Goal: Information Seeking & Learning: Learn about a topic

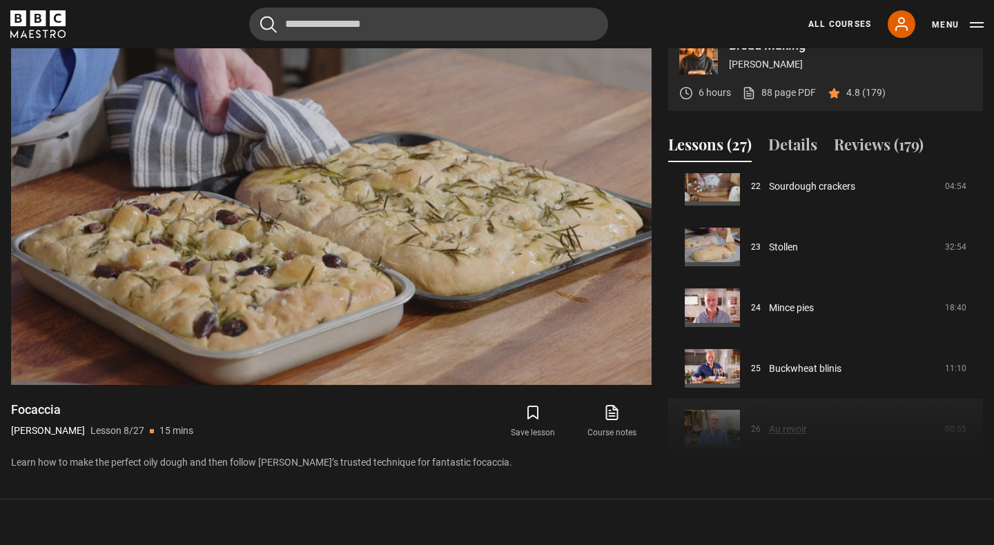
scroll to position [1333, 0]
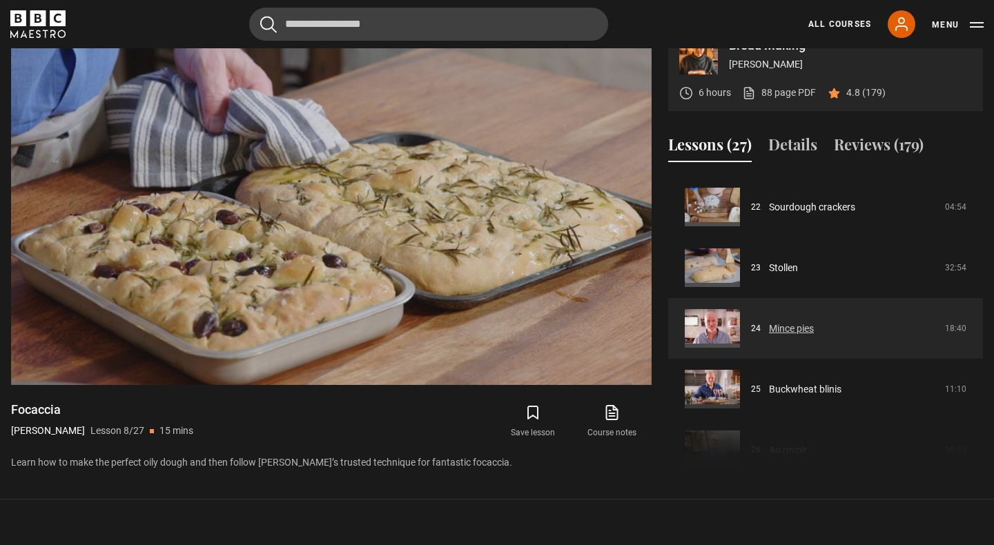
click at [803, 331] on link "Mince pies" at bounding box center [791, 329] width 45 height 14
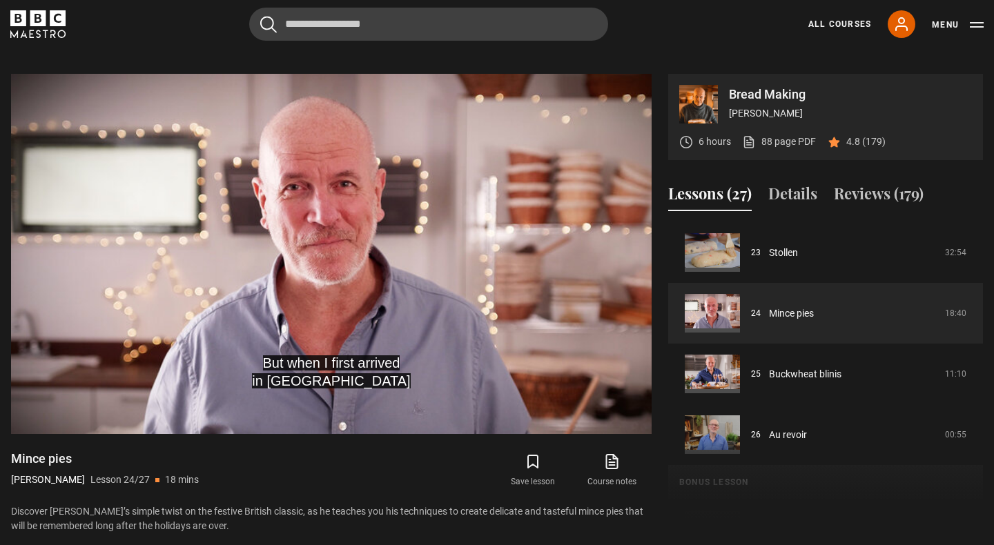
scroll to position [581, 0]
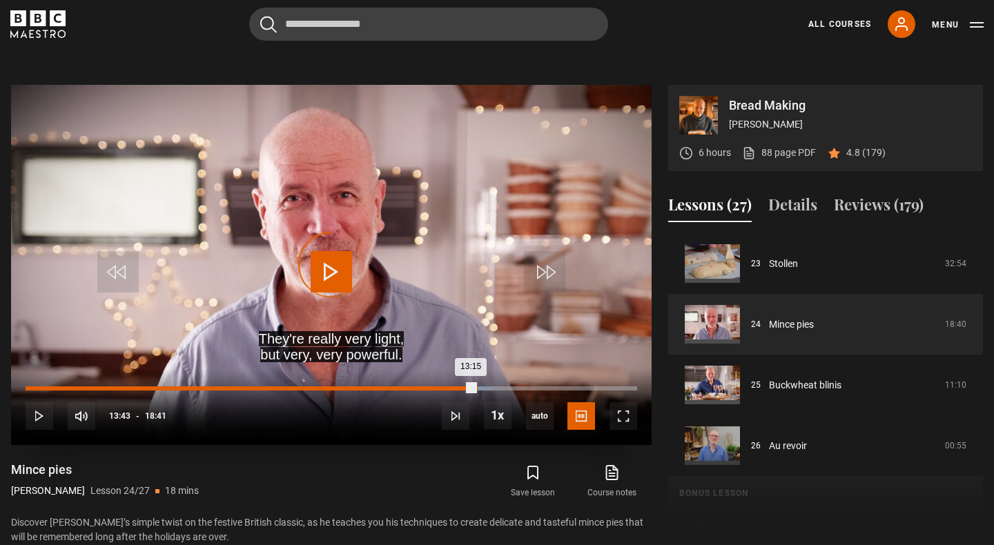
click at [475, 386] on div "Loaded : 76.27% 13:44 13:15" at bounding box center [331, 388] width 611 height 4
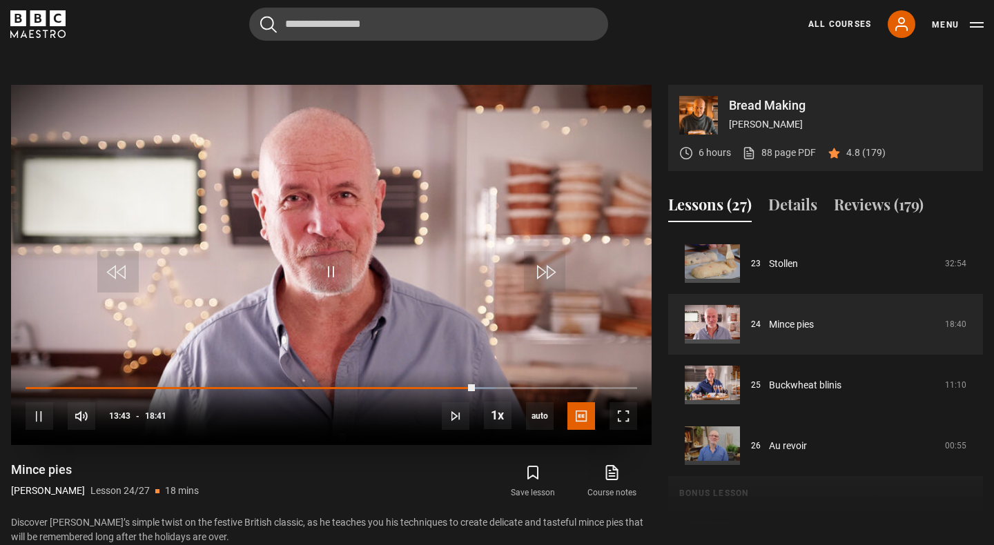
click at [491, 383] on div "10s Skip Back 10 seconds Pause 10s Skip Forward 10 seconds Loaded : 76.72% 13:5…" at bounding box center [331, 407] width 640 height 77
click at [501, 386] on div "10s Skip Back 10 seconds Pause 10s Skip Forward 10 seconds Loaded : 77.61% 13:5…" at bounding box center [331, 407] width 640 height 77
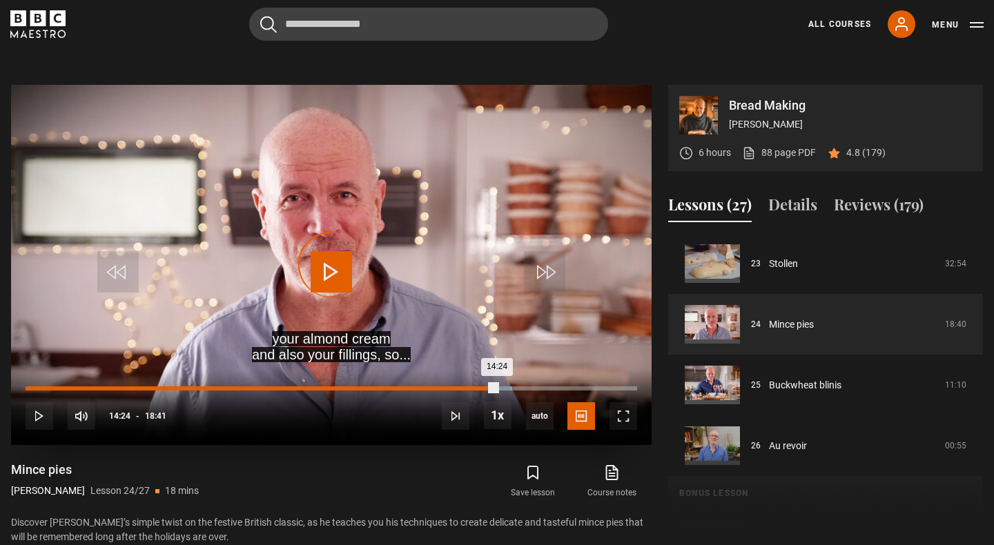
click at [496, 389] on div "Loaded : 79.39% 14:24 14:24" at bounding box center [331, 388] width 611 height 4
click at [513, 389] on div "Loaded : 82.07% 14:54 14:54" at bounding box center [331, 388] width 611 height 4
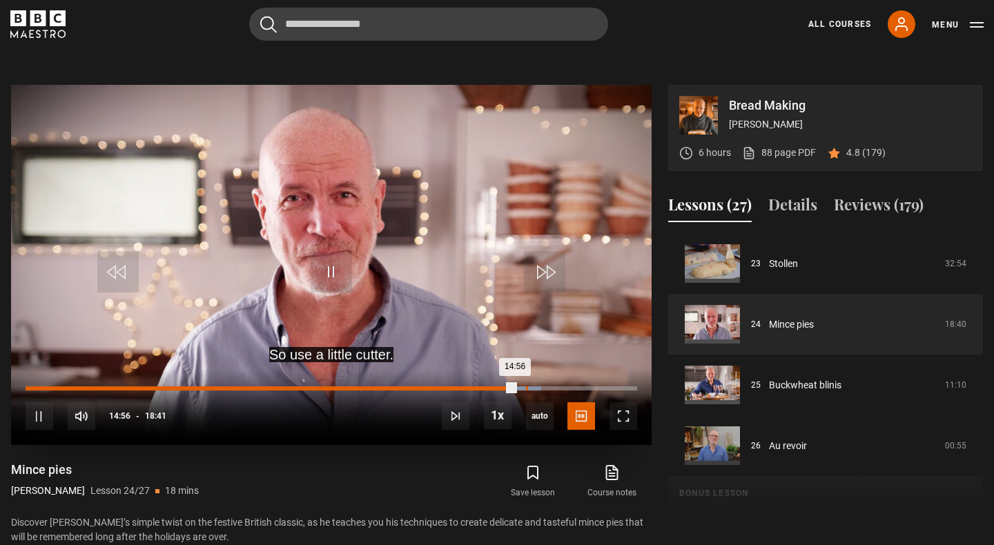
click at [527, 388] on div "Loaded : 84.30% 15:17 14:56" at bounding box center [331, 388] width 611 height 4
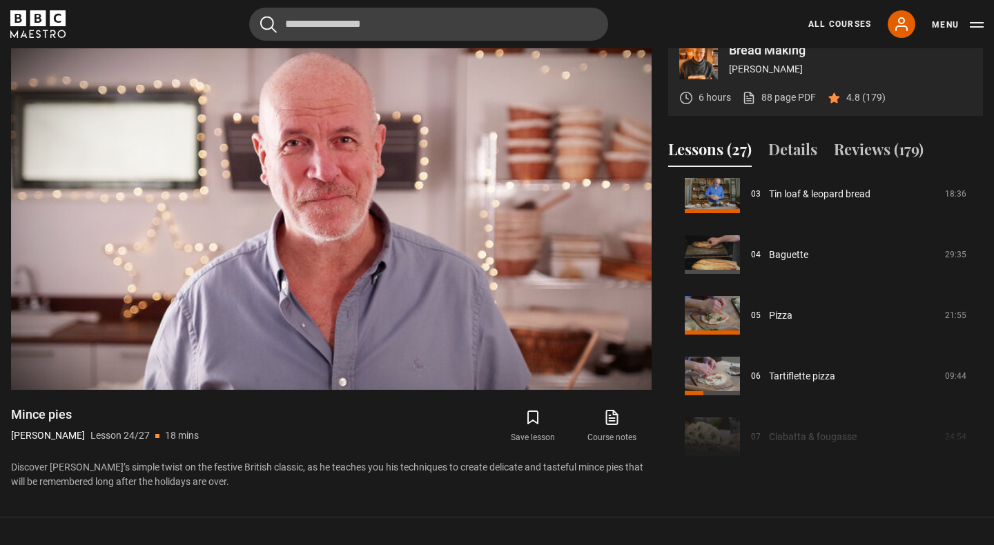
scroll to position [117, 0]
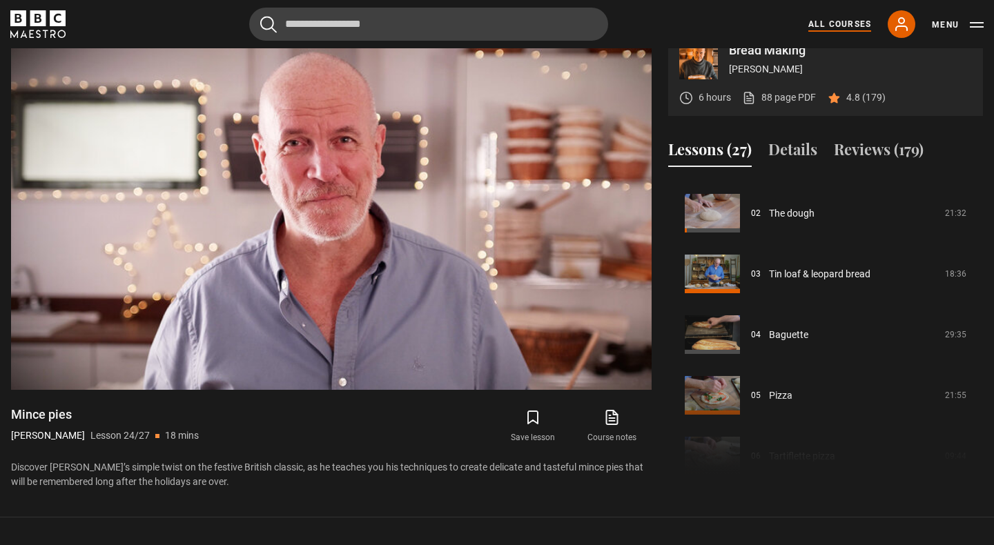
click at [850, 21] on link "All Courses" at bounding box center [839, 24] width 63 height 12
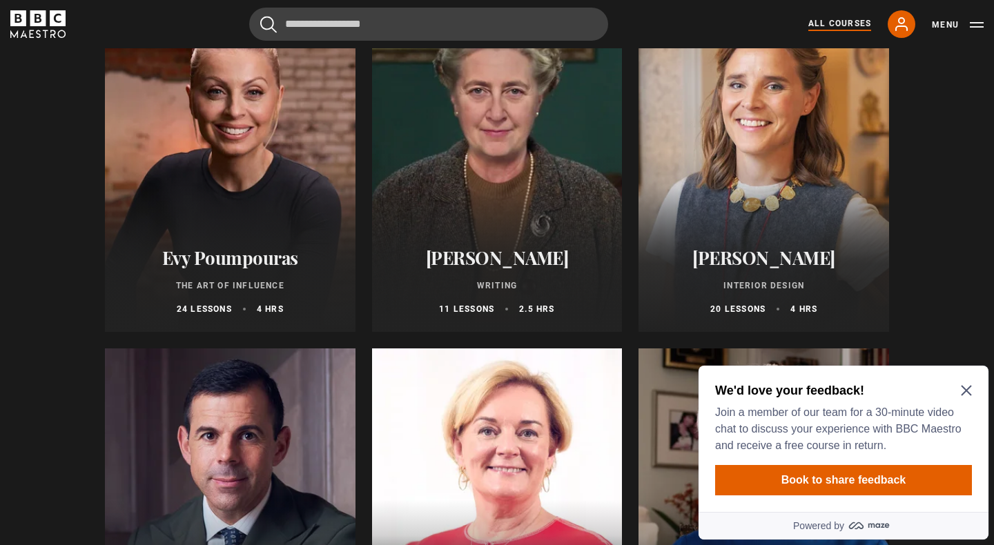
scroll to position [232, 0]
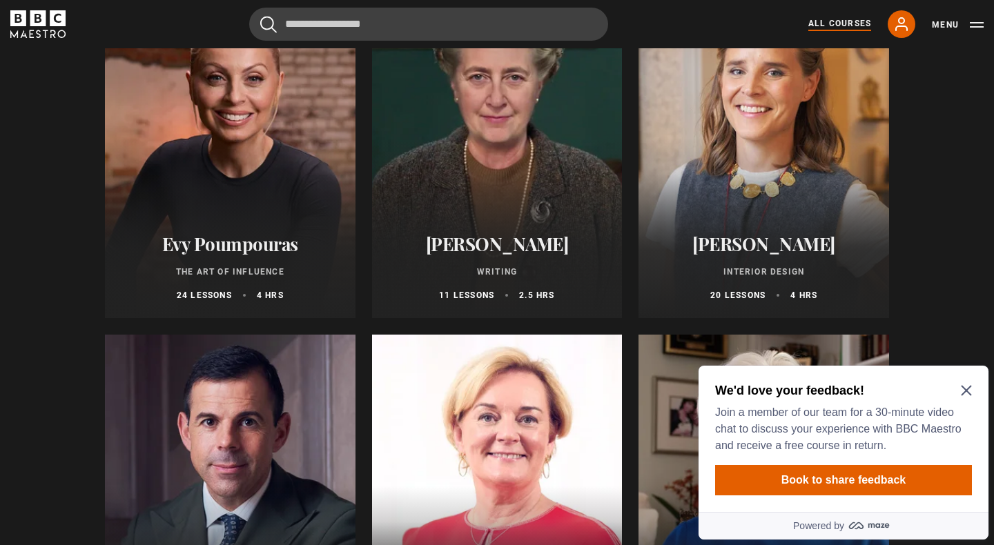
click at [963, 393] on icon "Close Maze Prompt" at bounding box center [966, 391] width 10 height 10
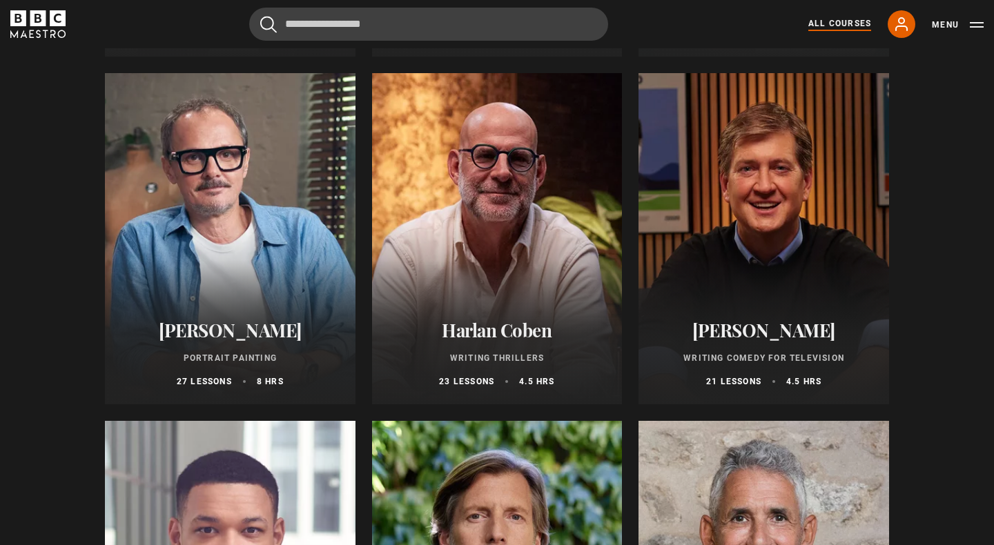
scroll to position [1028, 0]
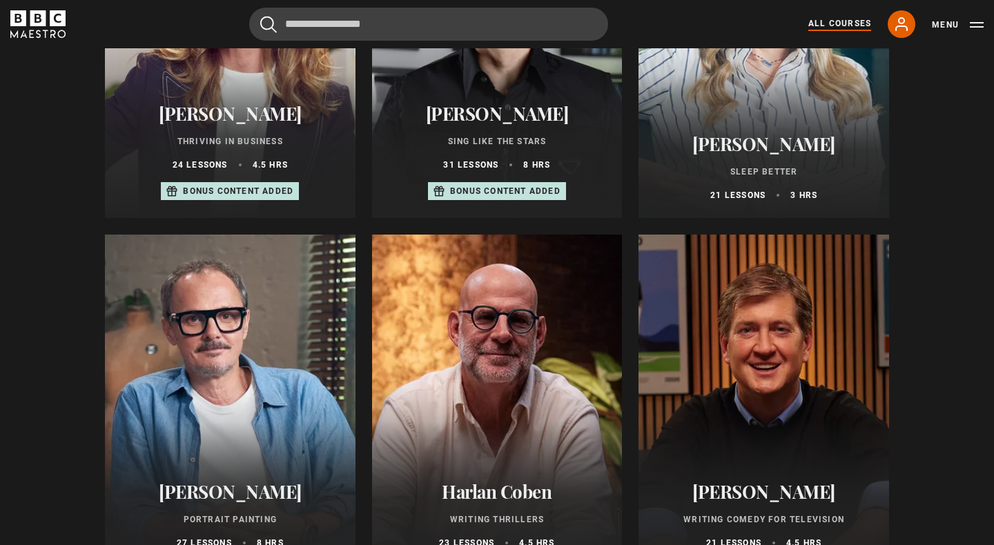
click at [303, 425] on div at bounding box center [230, 400] width 251 height 331
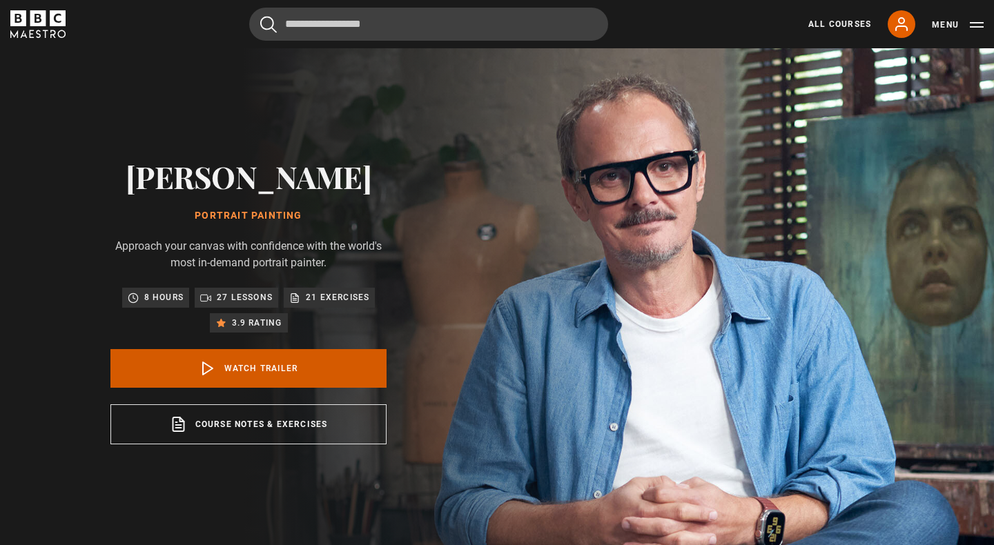
click at [300, 378] on link "Watch Trailer" at bounding box center [248, 368] width 276 height 39
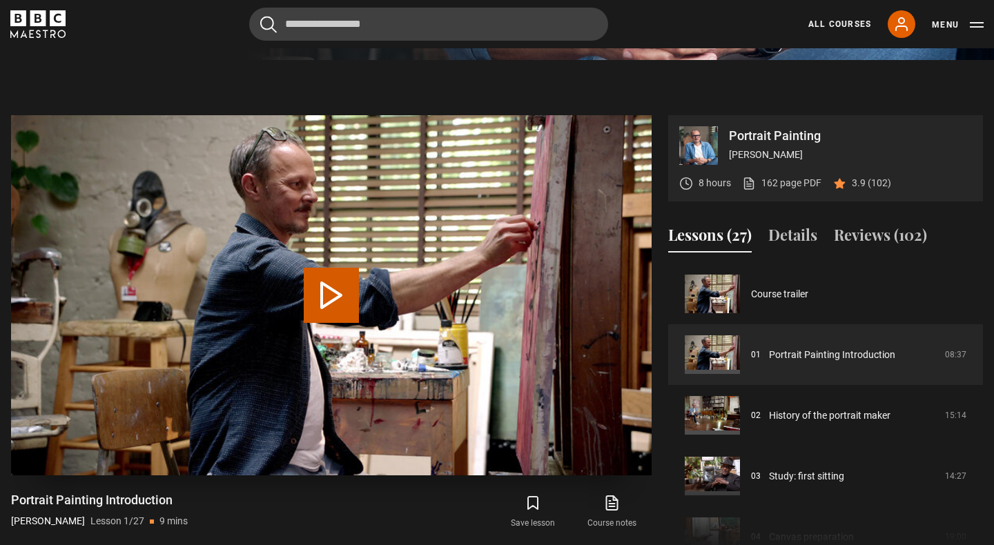
scroll to position [555, 0]
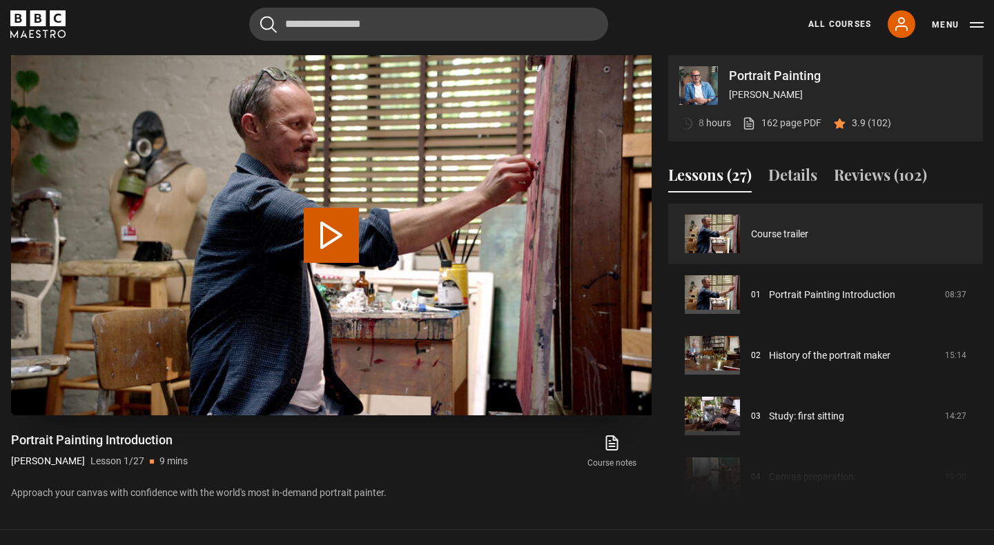
click at [443, 277] on video "Video Player" at bounding box center [331, 235] width 640 height 360
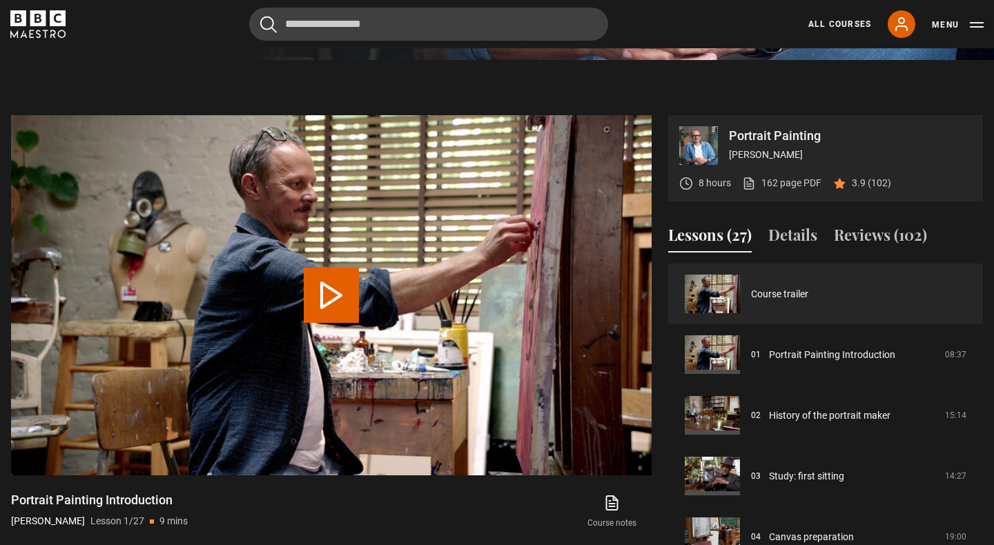
click at [852, 187] on p "3.9 (102)" at bounding box center [871, 183] width 39 height 14
click at [842, 185] on icon at bounding box center [839, 183] width 10 height 9
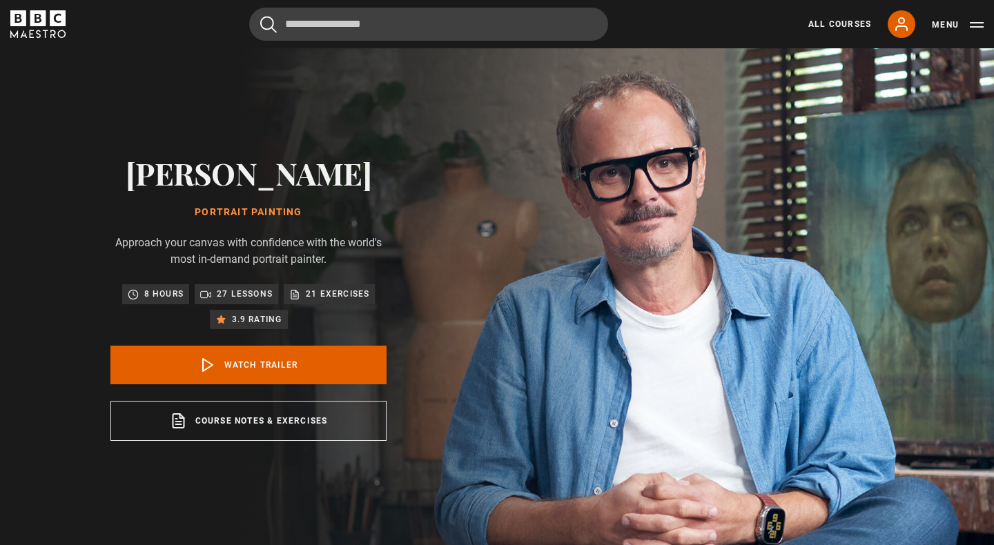
scroll to position [0, 0]
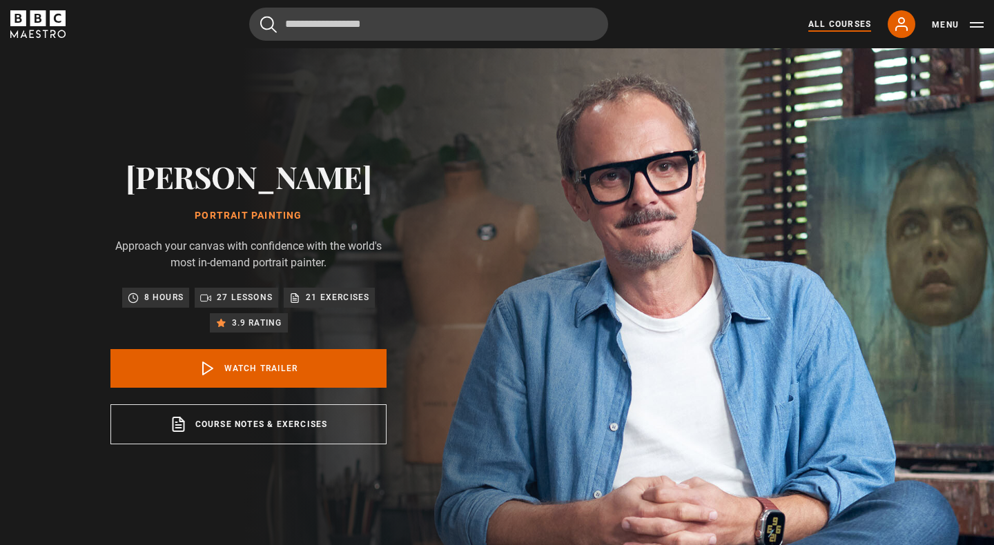
click at [841, 27] on link "All Courses" at bounding box center [839, 24] width 63 height 12
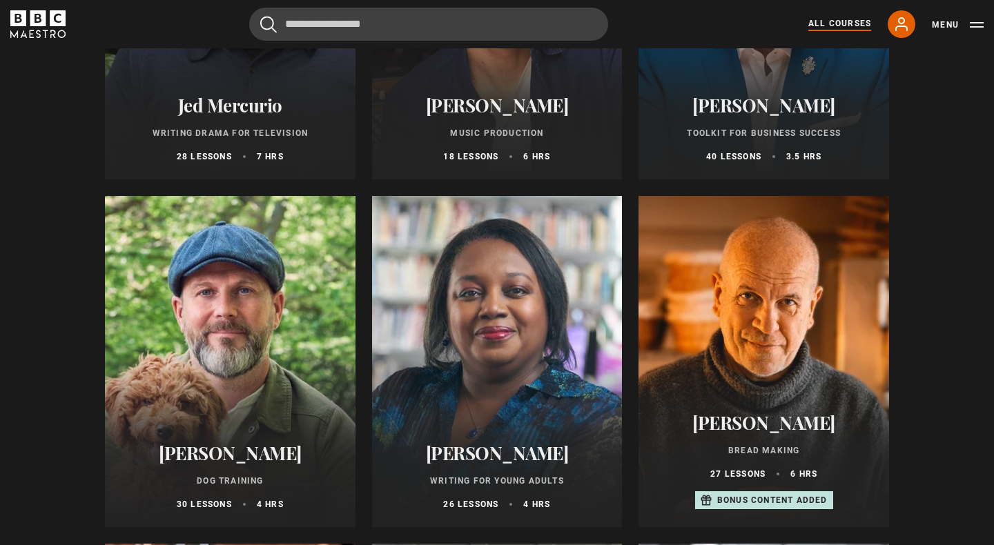
scroll to position [4166, 0]
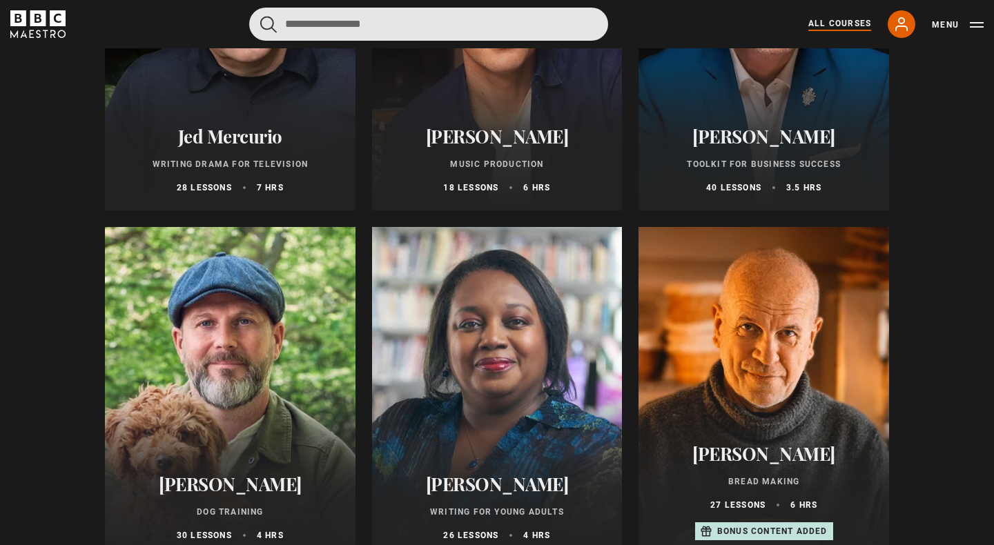
click at [435, 17] on input "Search" at bounding box center [428, 24] width 359 height 33
type input "*****"
click at [260, 16] on button "submit" at bounding box center [268, 24] width 17 height 17
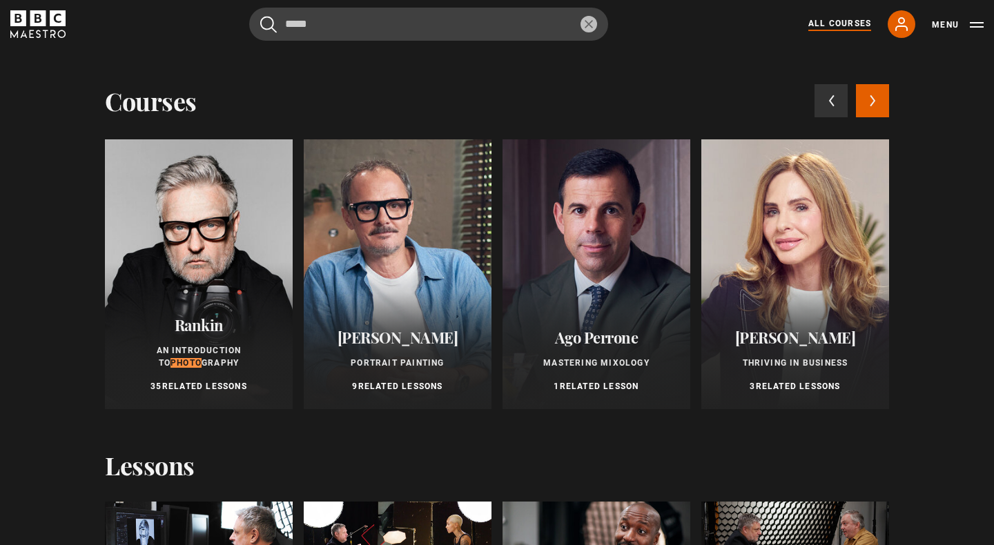
click at [242, 249] on div at bounding box center [199, 274] width 188 height 270
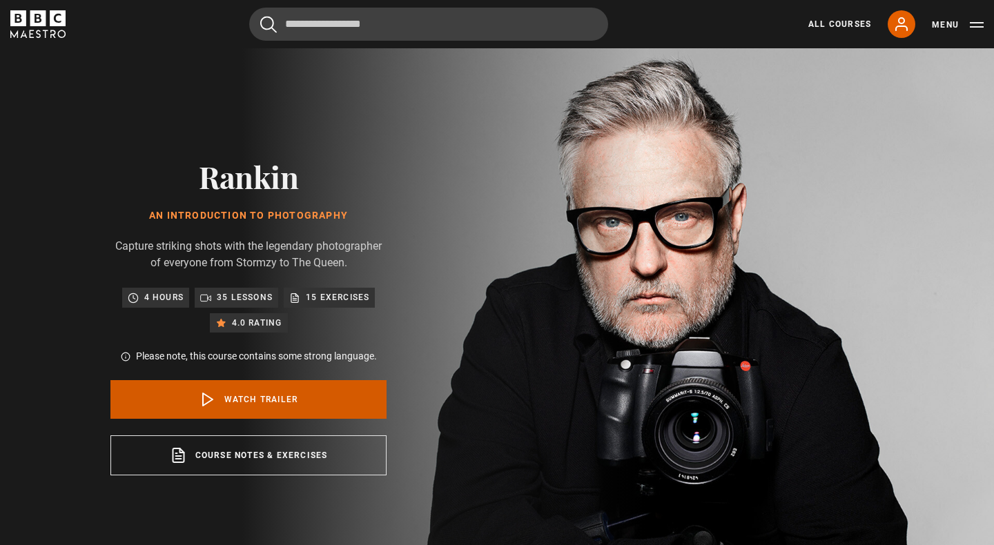
click at [261, 397] on link "Watch Trailer" at bounding box center [248, 399] width 276 height 39
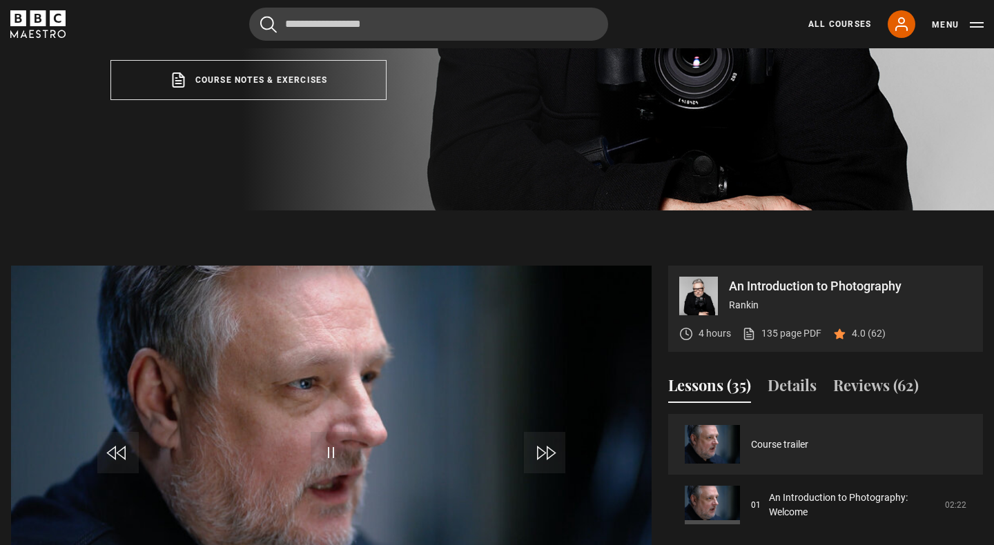
scroll to position [586, 0]
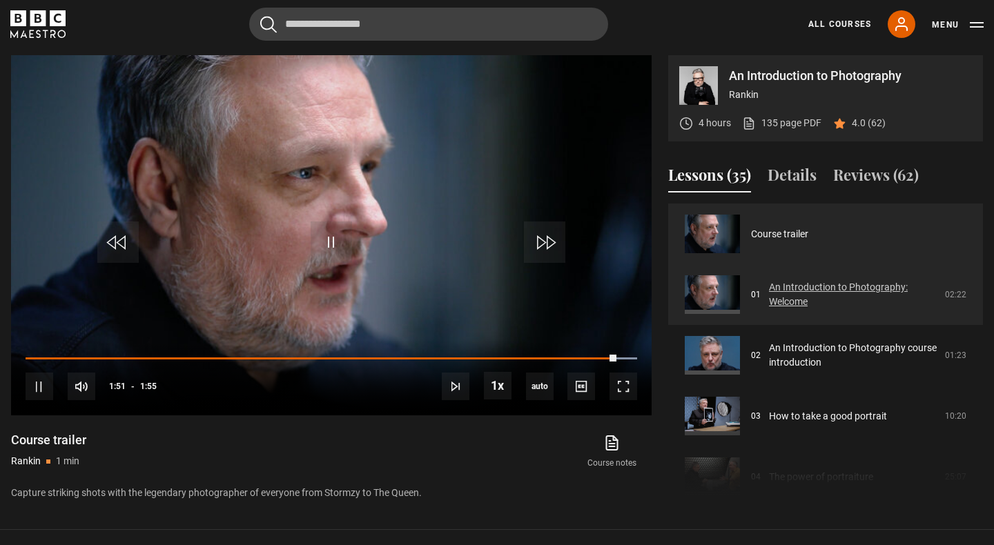
click at [798, 304] on link "An Introduction to Photography: Welcome" at bounding box center [853, 294] width 168 height 29
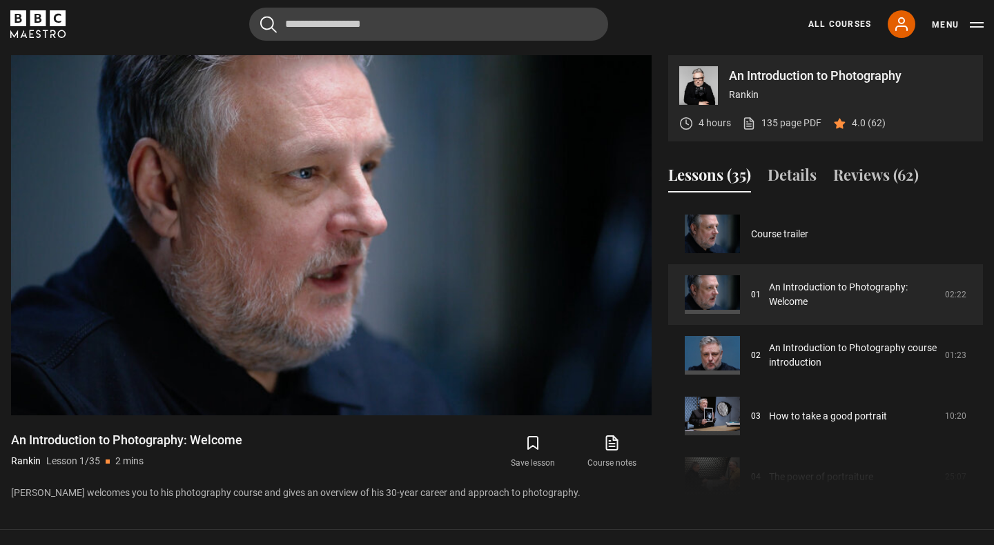
scroll to position [586, 0]
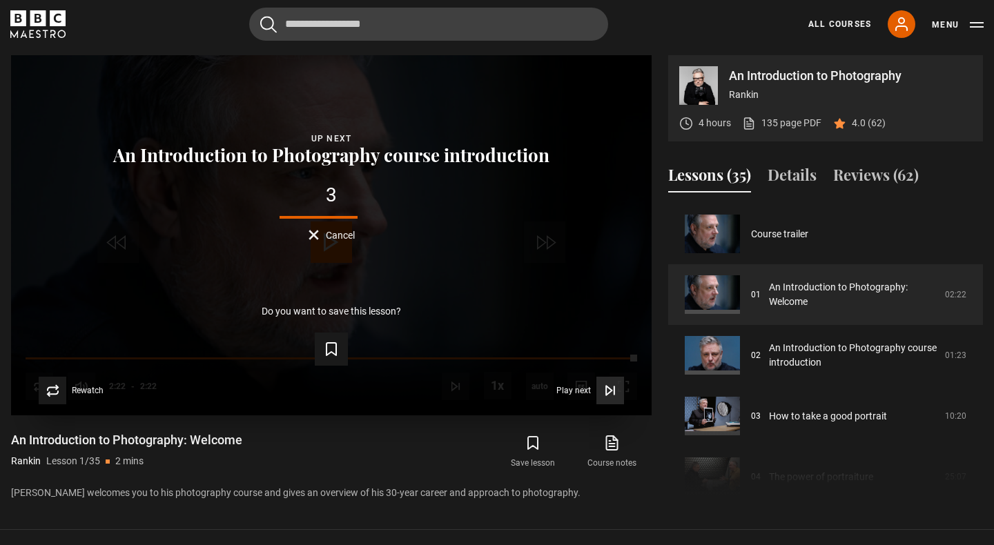
click at [601, 398] on span "Video Player" at bounding box center [610, 391] width 28 height 28
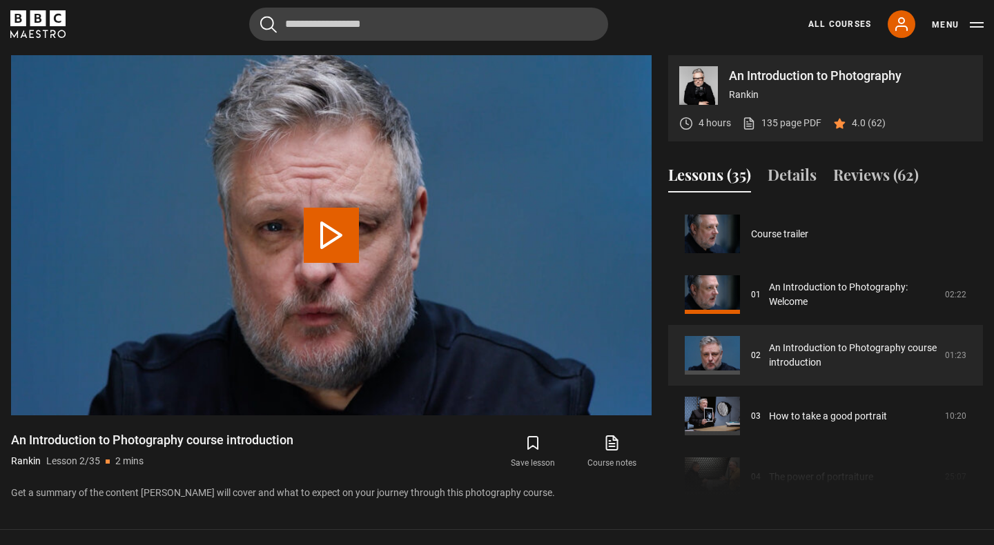
scroll to position [61, 0]
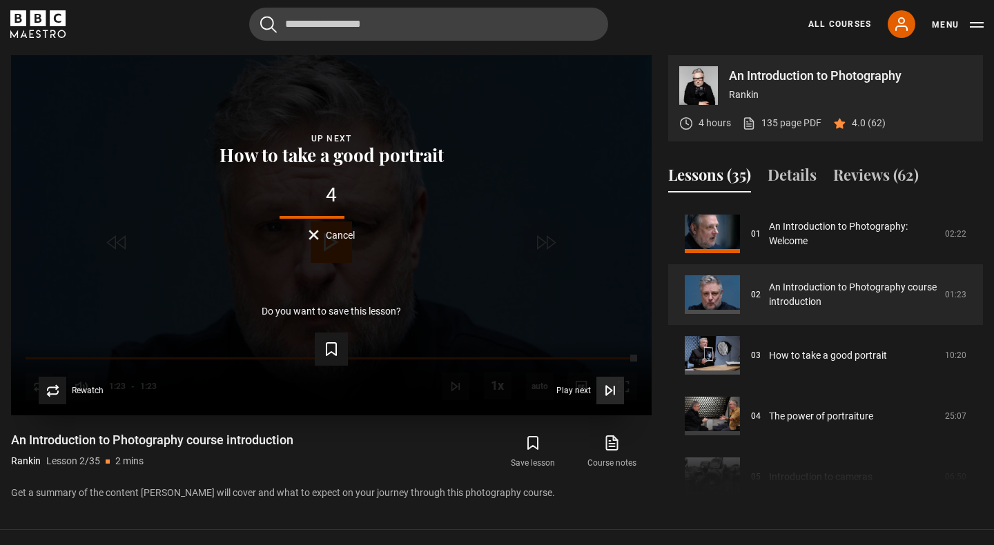
click at [610, 393] on icon "Video Player" at bounding box center [610, 391] width 14 height 14
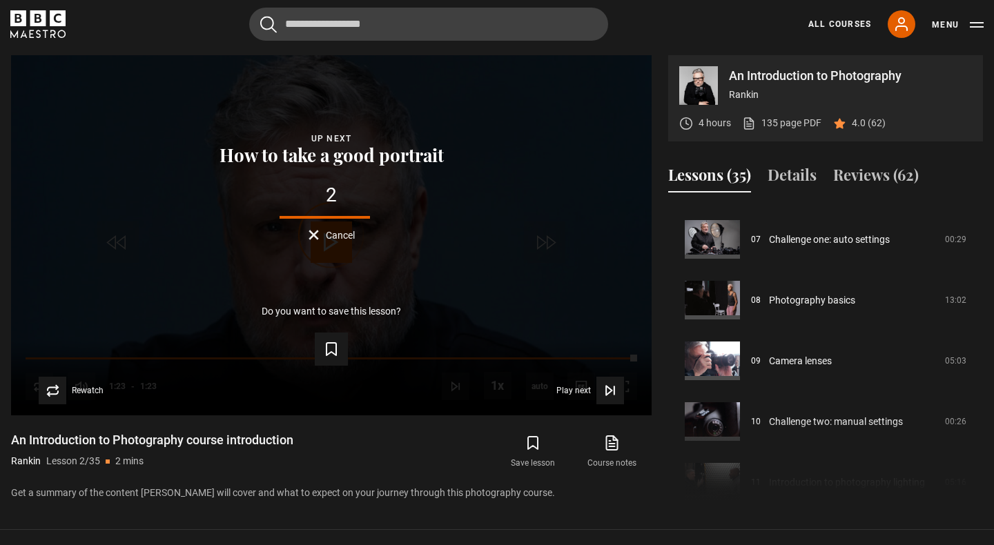
scroll to position [956, 0]
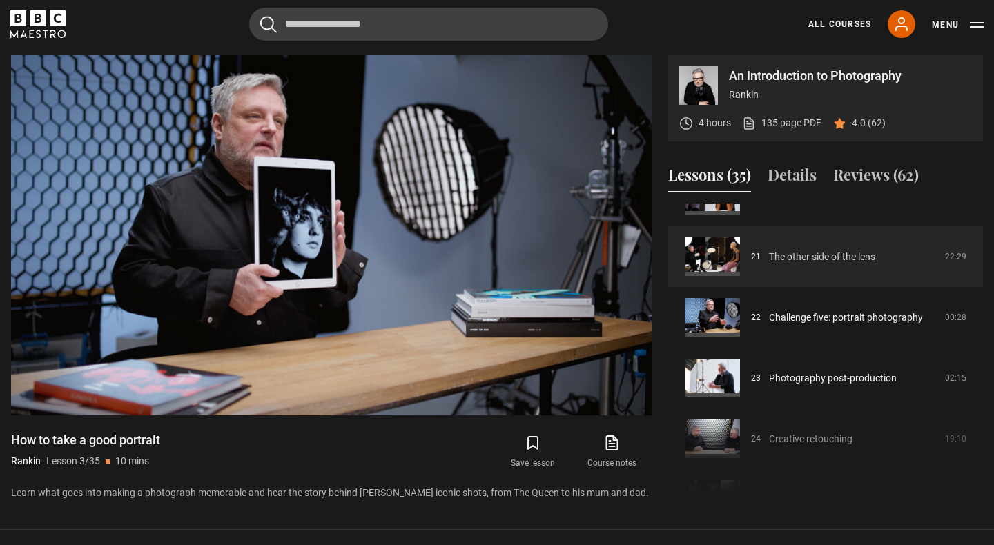
scroll to position [1253, 0]
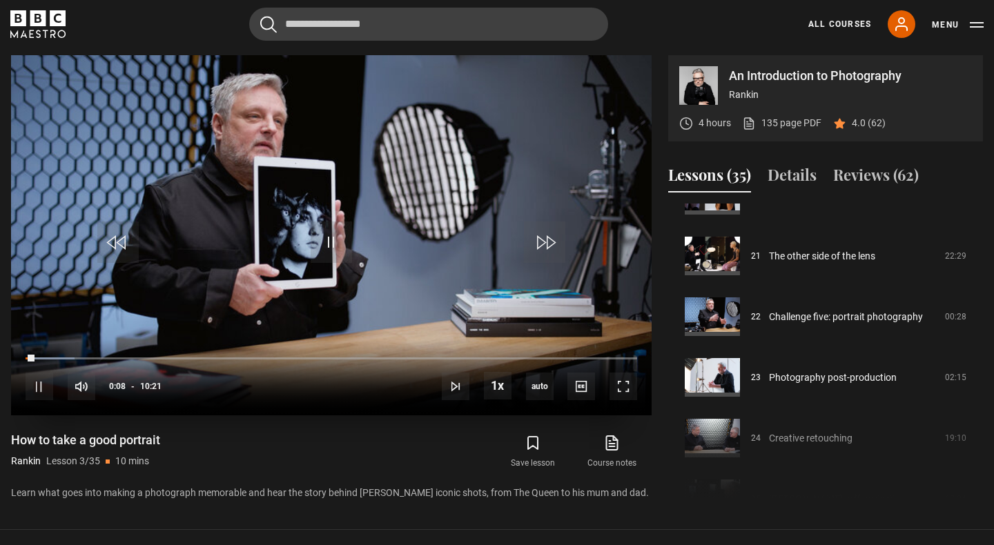
click at [394, 309] on video "Video Player" at bounding box center [331, 235] width 640 height 360
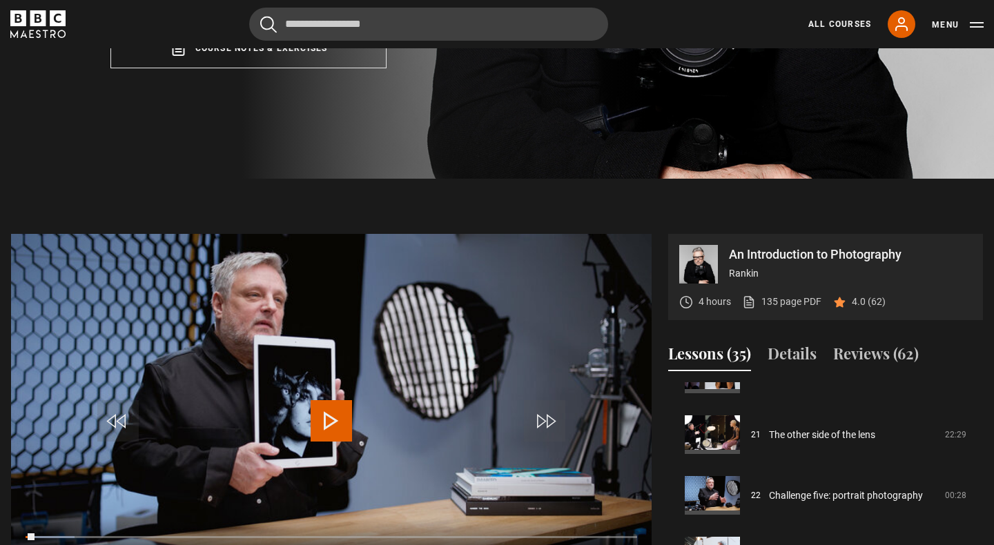
scroll to position [513, 0]
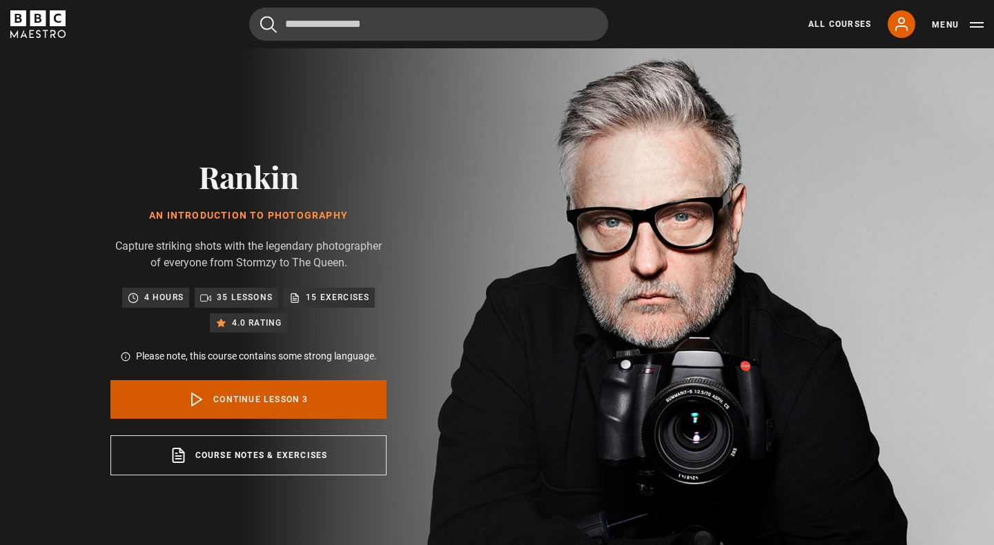
click at [308, 398] on link "Continue lesson 3" at bounding box center [248, 399] width 276 height 39
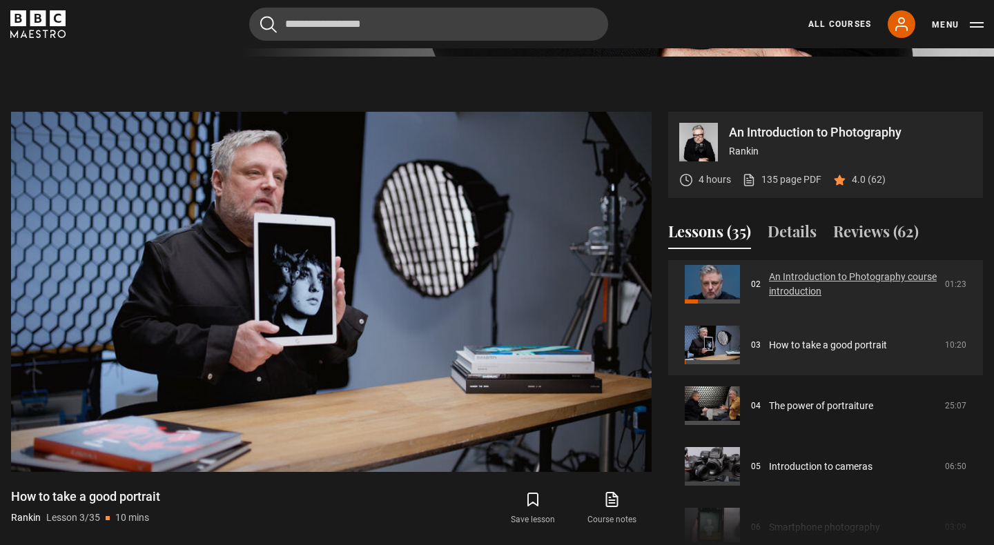
scroll to position [122, 0]
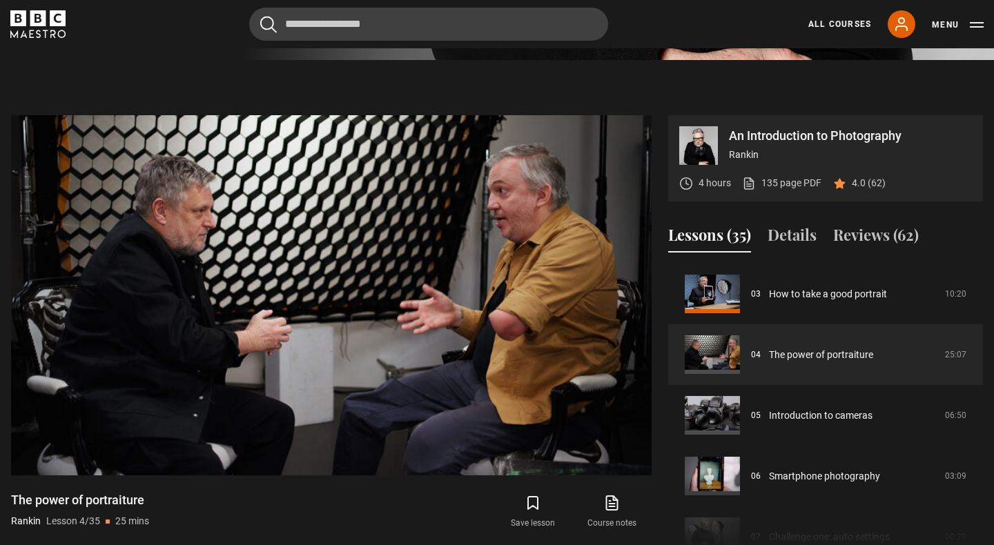
scroll to position [524, 0]
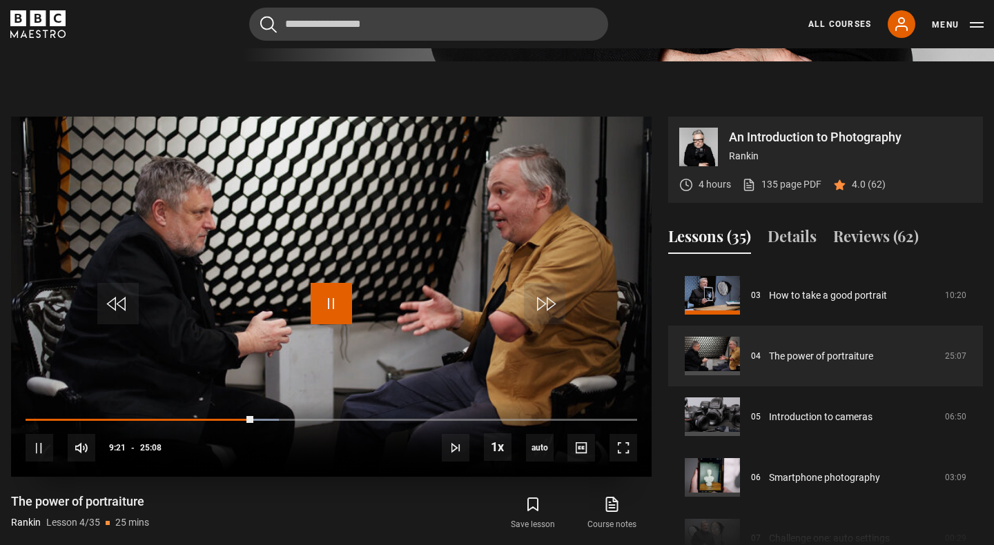
click at [334, 297] on span "Video Player" at bounding box center [331, 303] width 41 height 41
